Goal: Communication & Community: Answer question/provide support

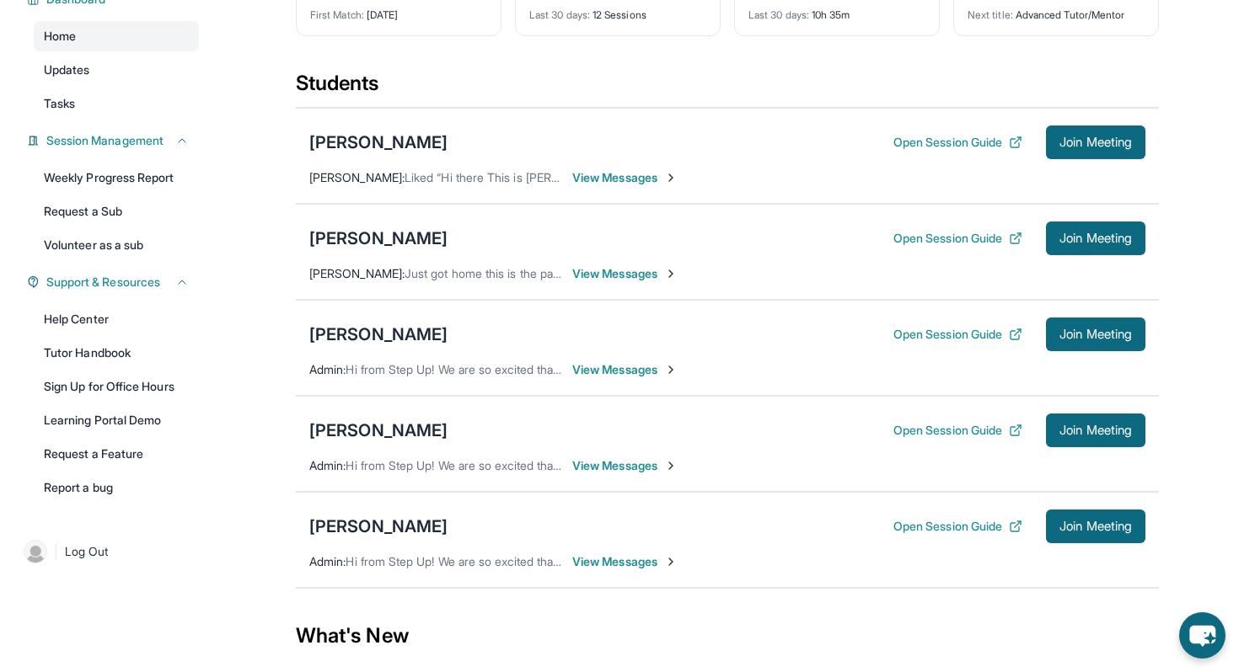
scroll to position [140, 0]
click at [490, 281] on span "Just got home this is the page she is having difficulty with im going to see if…" at bounding box center [821, 274] width 834 height 14
click at [602, 283] on span "View Messages" at bounding box center [624, 274] width 105 height 17
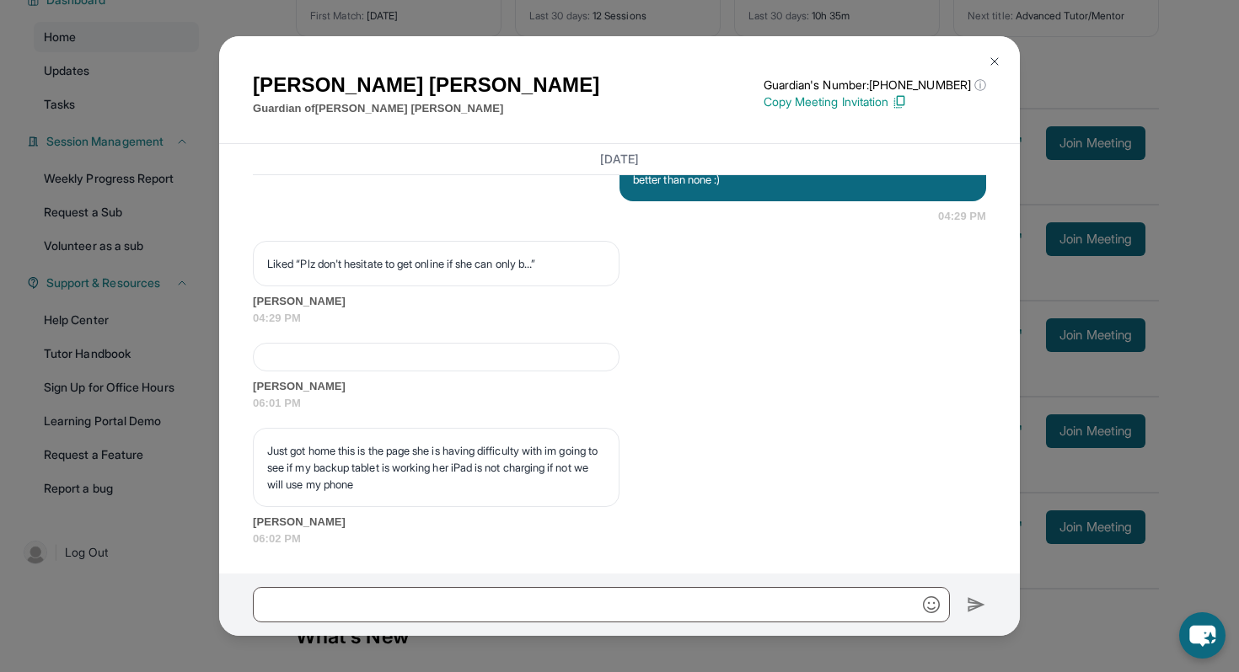
scroll to position [8693, 0]
click at [988, 65] on img at bounding box center [994, 61] width 13 height 13
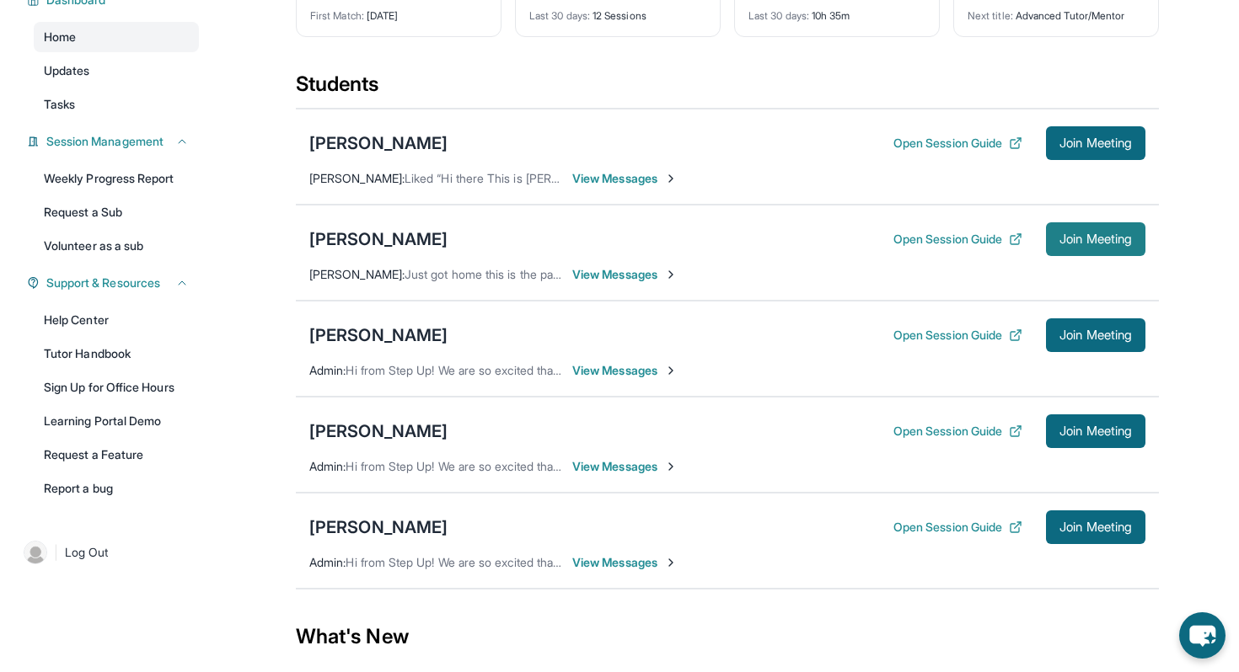
click at [1081, 244] on span "Join Meeting" at bounding box center [1095, 239] width 72 height 10
